Goal: Transaction & Acquisition: Purchase product/service

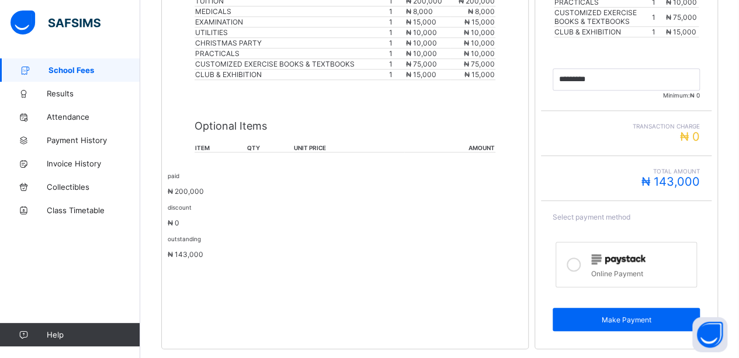
scroll to position [374, 0]
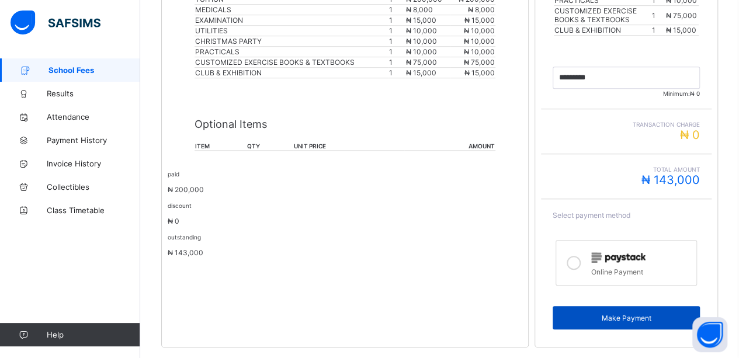
drag, startPoint x: 663, startPoint y: 114, endPoint x: 637, endPoint y: 312, distance: 200.4
click at [637, 312] on div "Make Payment" at bounding box center [625, 317] width 147 height 23
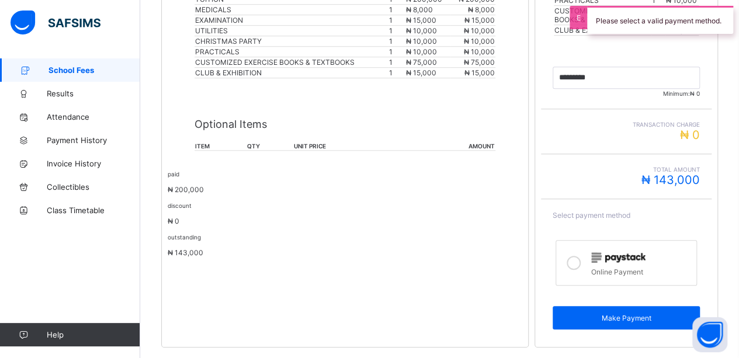
click at [642, 174] on div "Total Amount ₦ 143,000" at bounding box center [625, 176] width 147 height 21
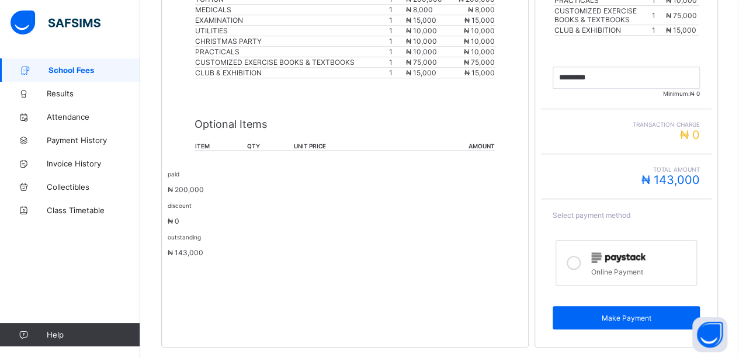
click at [580, 256] on icon at bounding box center [573, 263] width 14 height 14
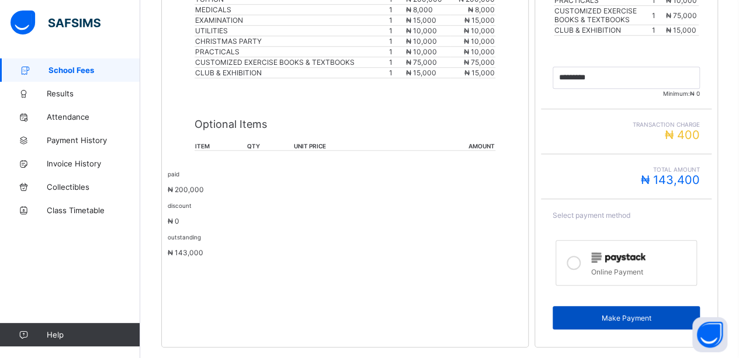
click at [613, 314] on span "Make Payment" at bounding box center [626, 318] width 130 height 9
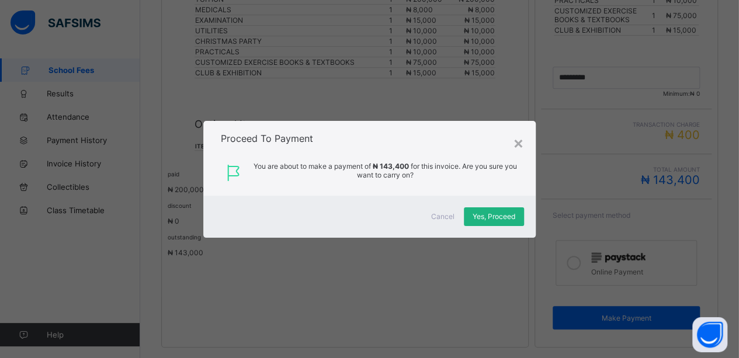
click at [486, 214] on span "Yes, Proceed" at bounding box center [493, 216] width 43 height 9
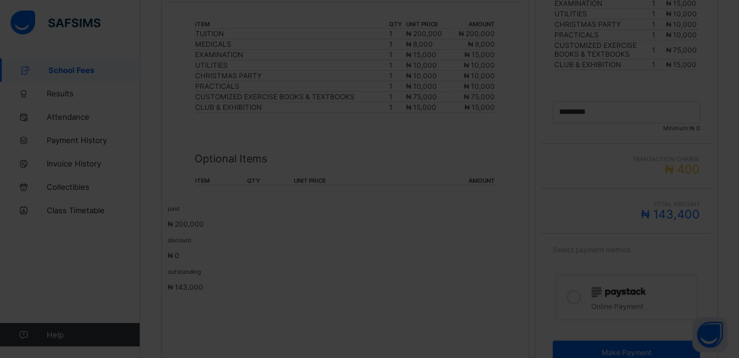
scroll to position [346, 0]
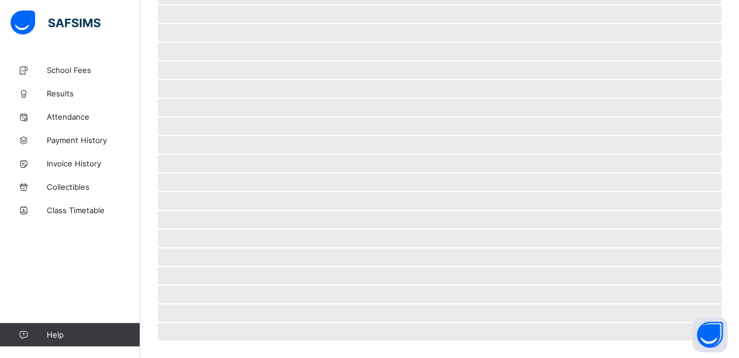
scroll to position [81, 0]
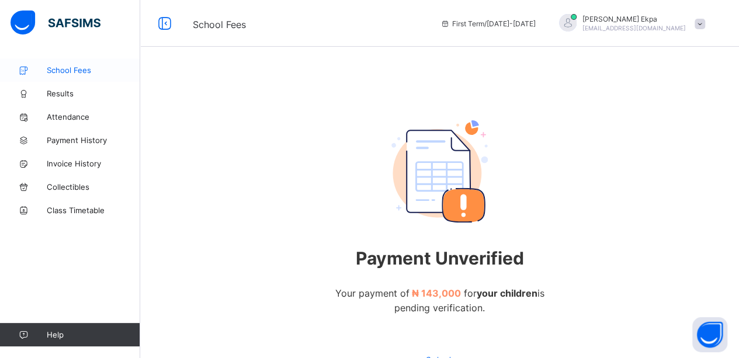
click at [85, 69] on span "School Fees" at bounding box center [93, 69] width 93 height 9
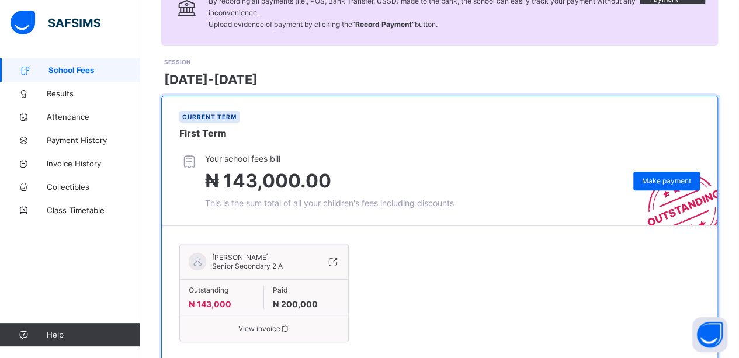
scroll to position [148, 0]
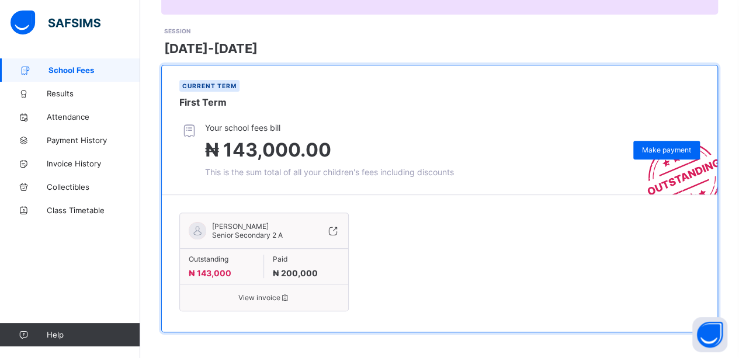
click at [375, 156] on span "₦ 143,000.00" at bounding box center [329, 149] width 249 height 23
click at [668, 147] on span "Make payment" at bounding box center [666, 149] width 49 height 9
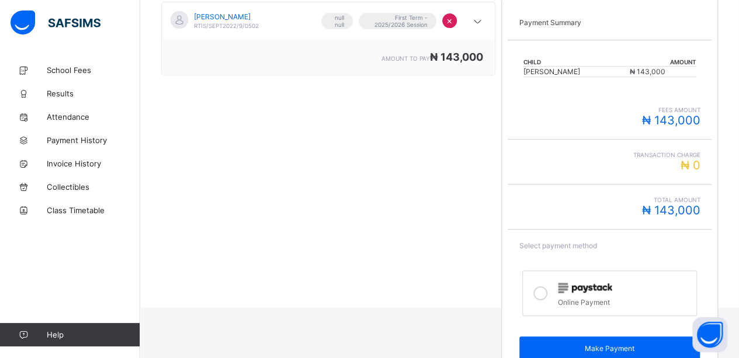
scroll to position [237, 0]
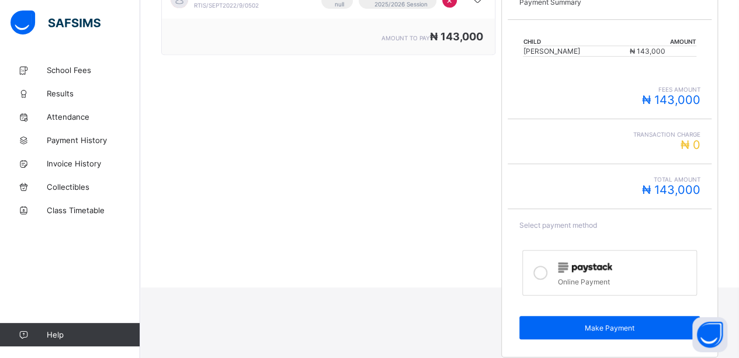
click at [542, 266] on icon at bounding box center [540, 273] width 14 height 14
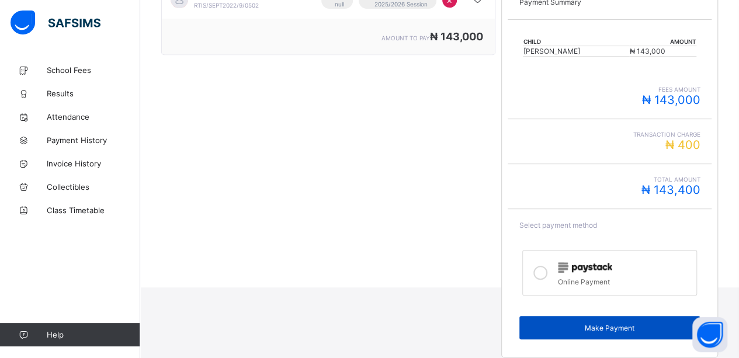
click at [585, 324] on span "Make Payment" at bounding box center [610, 328] width 164 height 9
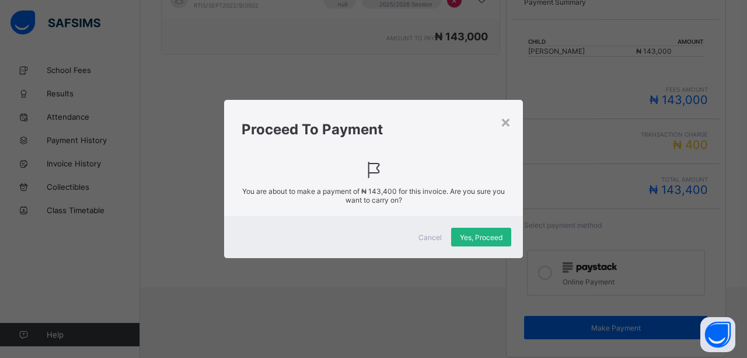
click at [482, 236] on span "Yes, Proceed" at bounding box center [481, 237] width 43 height 9
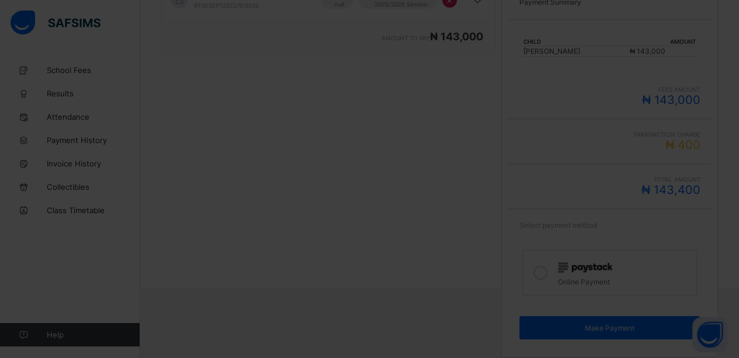
scroll to position [81, 0]
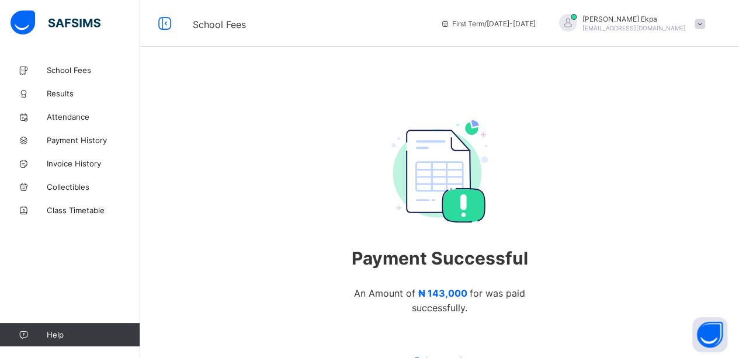
scroll to position [74, 0]
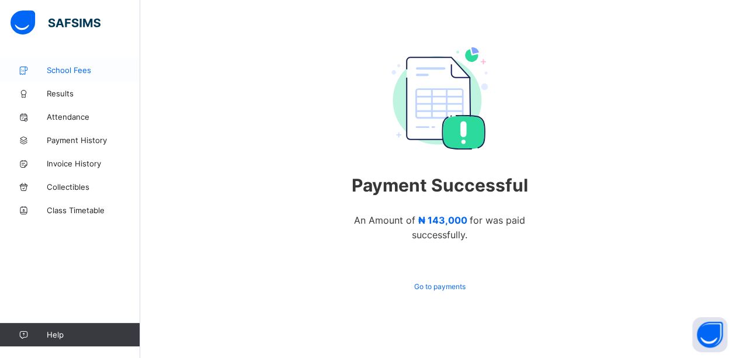
click at [78, 73] on span "School Fees" at bounding box center [93, 69] width 93 height 9
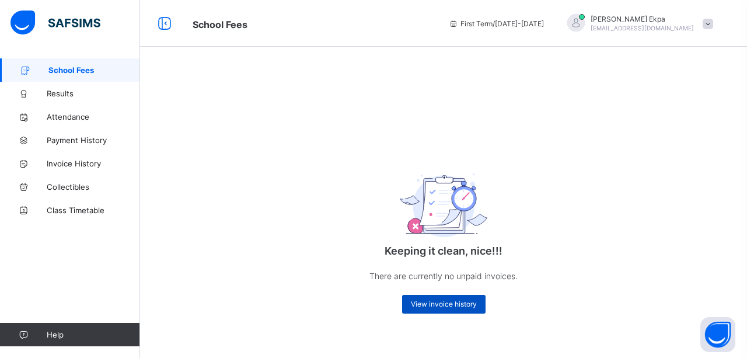
click at [450, 306] on span "View invoice history" at bounding box center [444, 304] width 66 height 9
click at [439, 301] on span "View invoice history" at bounding box center [444, 304] width 66 height 9
click at [464, 212] on img at bounding box center [444, 205] width 88 height 64
click at [168, 20] on icon at bounding box center [165, 23] width 20 height 17
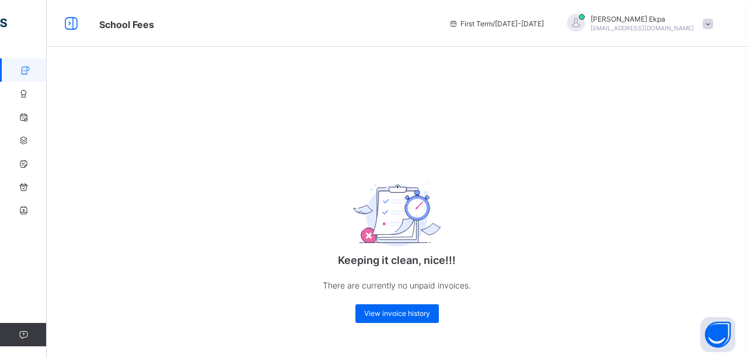
click at [544, 26] on span "First Term / [DATE]-[DATE]" at bounding box center [496, 23] width 95 height 9
click at [23, 61] on link "School Fees" at bounding box center [70, 69] width 140 height 23
click at [69, 25] on icon at bounding box center [71, 23] width 20 height 17
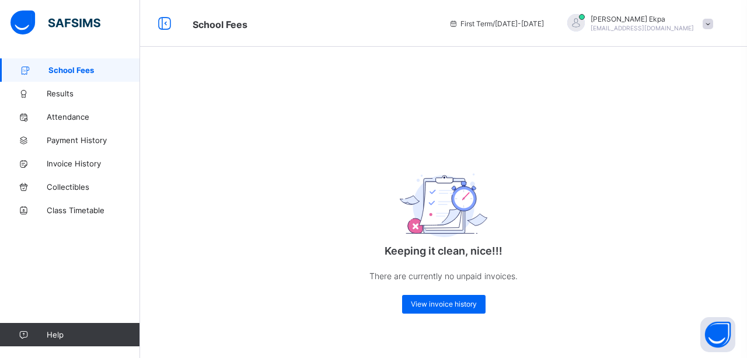
click at [81, 71] on span "School Fees" at bounding box center [94, 69] width 92 height 9
click at [456, 304] on span "View invoice history" at bounding box center [444, 304] width 66 height 9
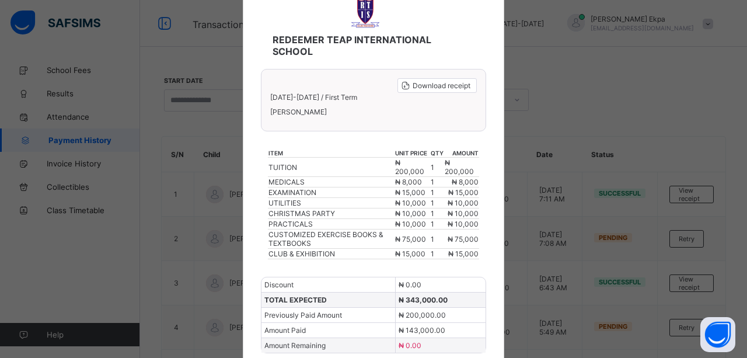
scroll to position [120, 0]
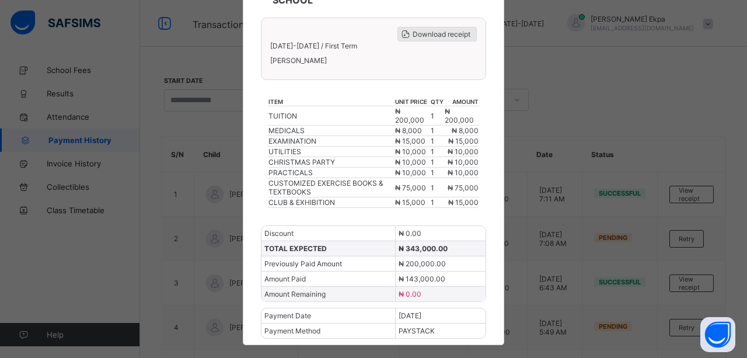
click at [439, 34] on span "Download receipt" at bounding box center [442, 34] width 58 height 9
